Goal: Information Seeking & Learning: Learn about a topic

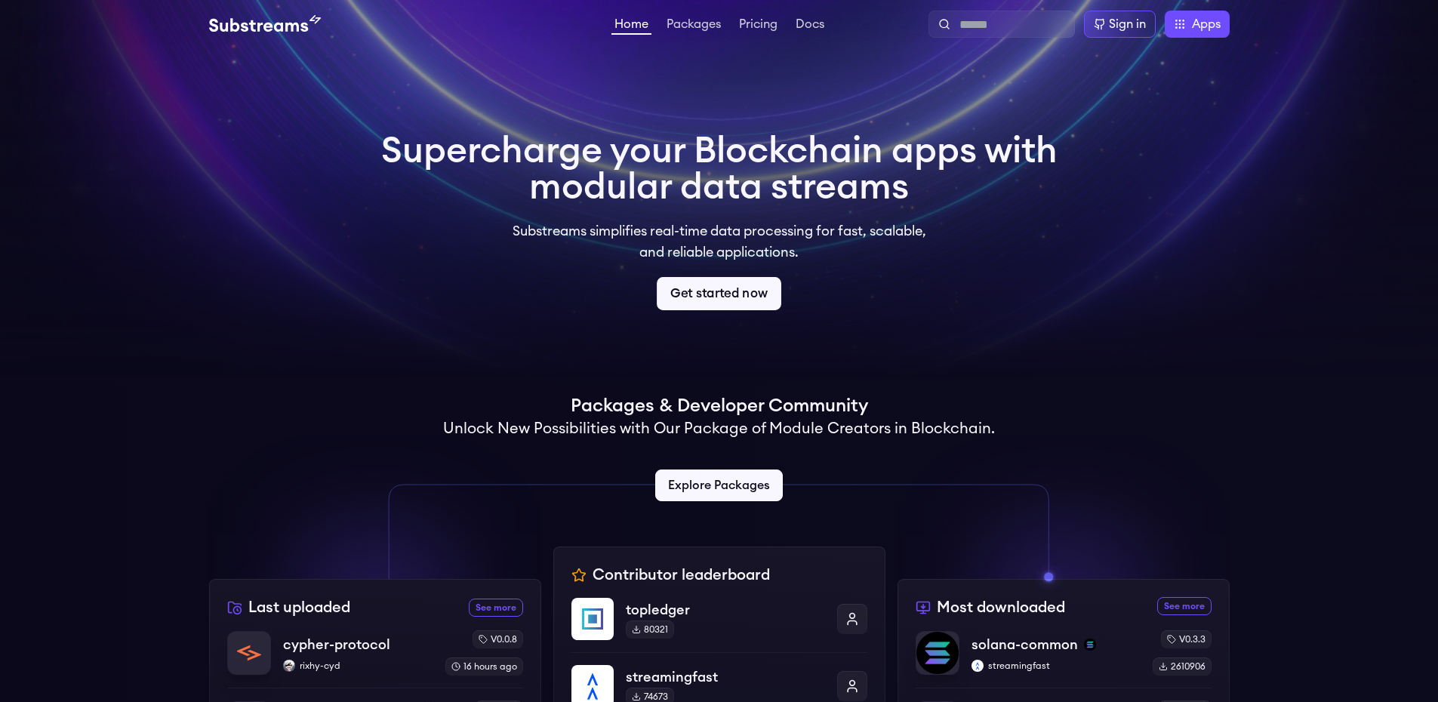
click at [754, 299] on link "Get started now" at bounding box center [719, 293] width 125 height 33
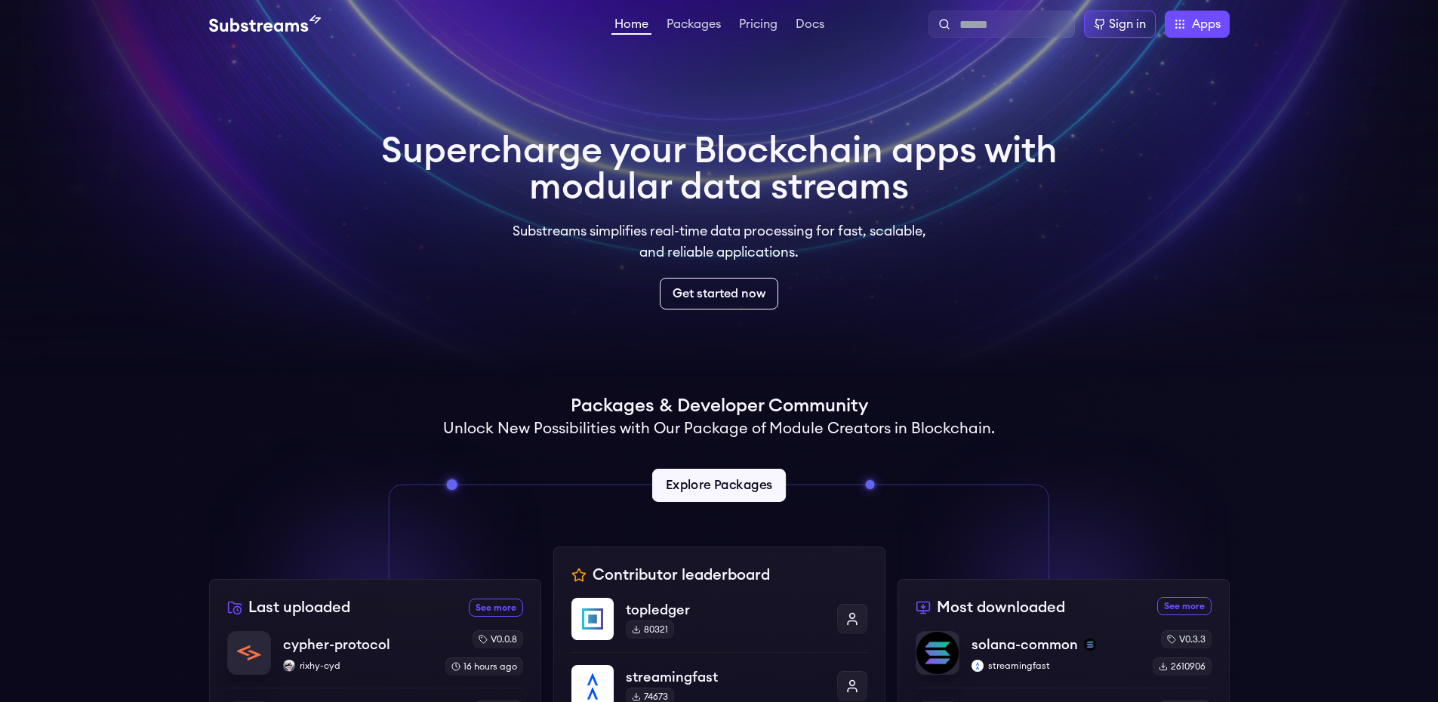
click at [748, 493] on link "Explore Packages" at bounding box center [719, 485] width 134 height 33
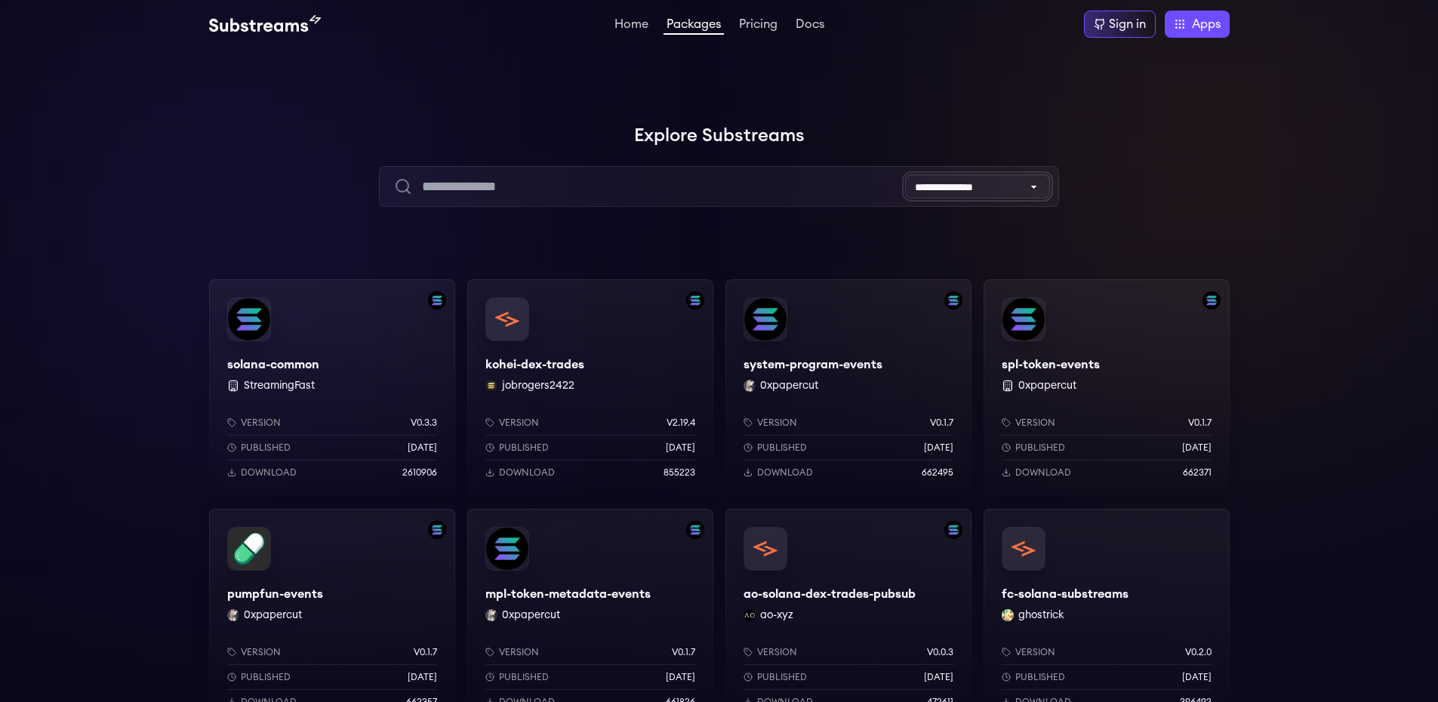
select select "*********"
click at [905, 174] on select "**********" at bounding box center [977, 186] width 145 height 24
